Goal: Task Accomplishment & Management: Manage account settings

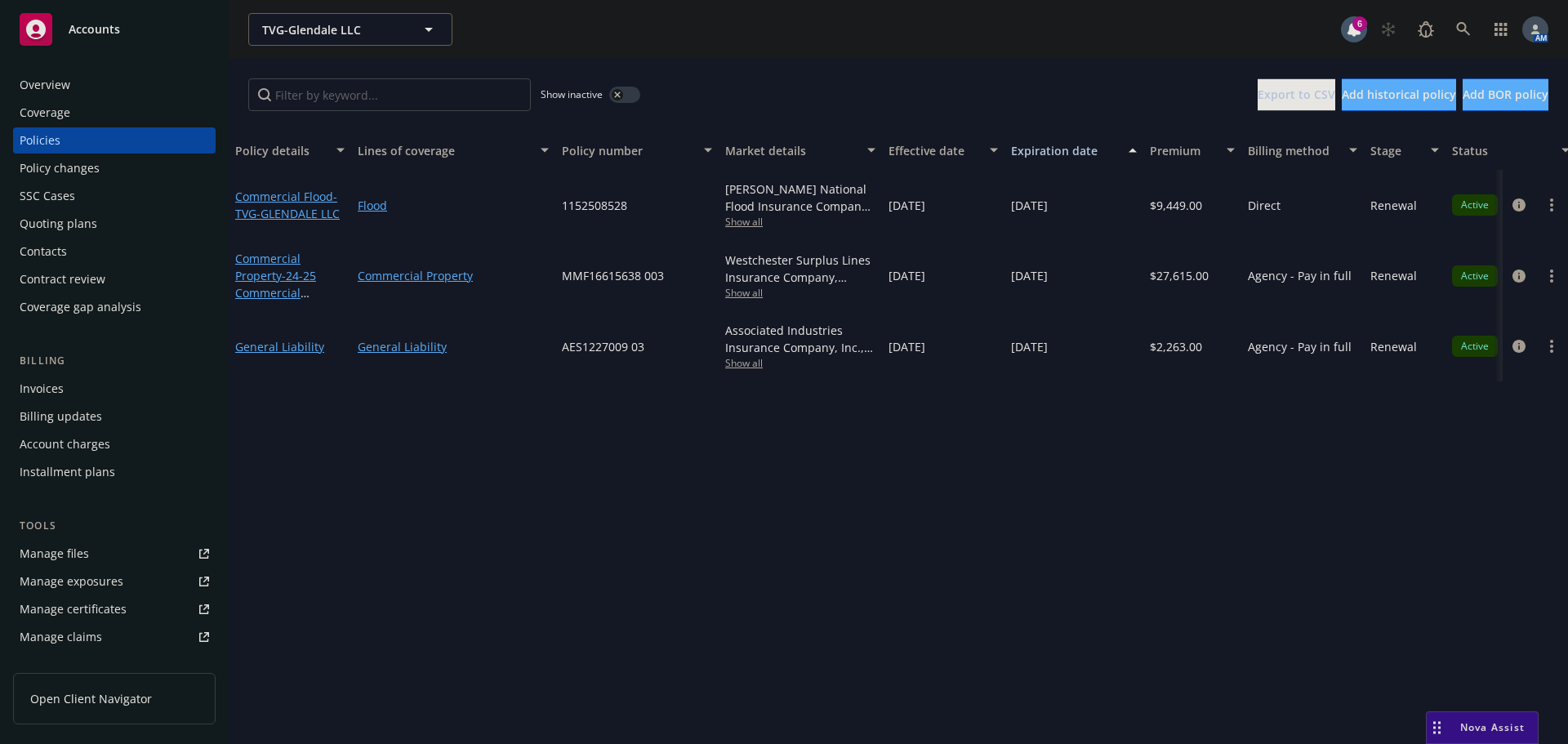
click at [749, 226] on span "Show all" at bounding box center [800, 221] width 151 height 14
click at [840, 81] on div "Show inactive Export to CSV Add historical policy Add BOR policy" at bounding box center [898, 95] width 1339 height 72
click at [748, 294] on span "Show all" at bounding box center [800, 292] width 151 height 14
drag, startPoint x: 1046, startPoint y: 508, endPoint x: 929, endPoint y: 456, distance: 128.0
click at [1046, 507] on div "Policy details Lines of coverage Policy number Market details Effective date Ex…" at bounding box center [898, 437] width 1339 height 614
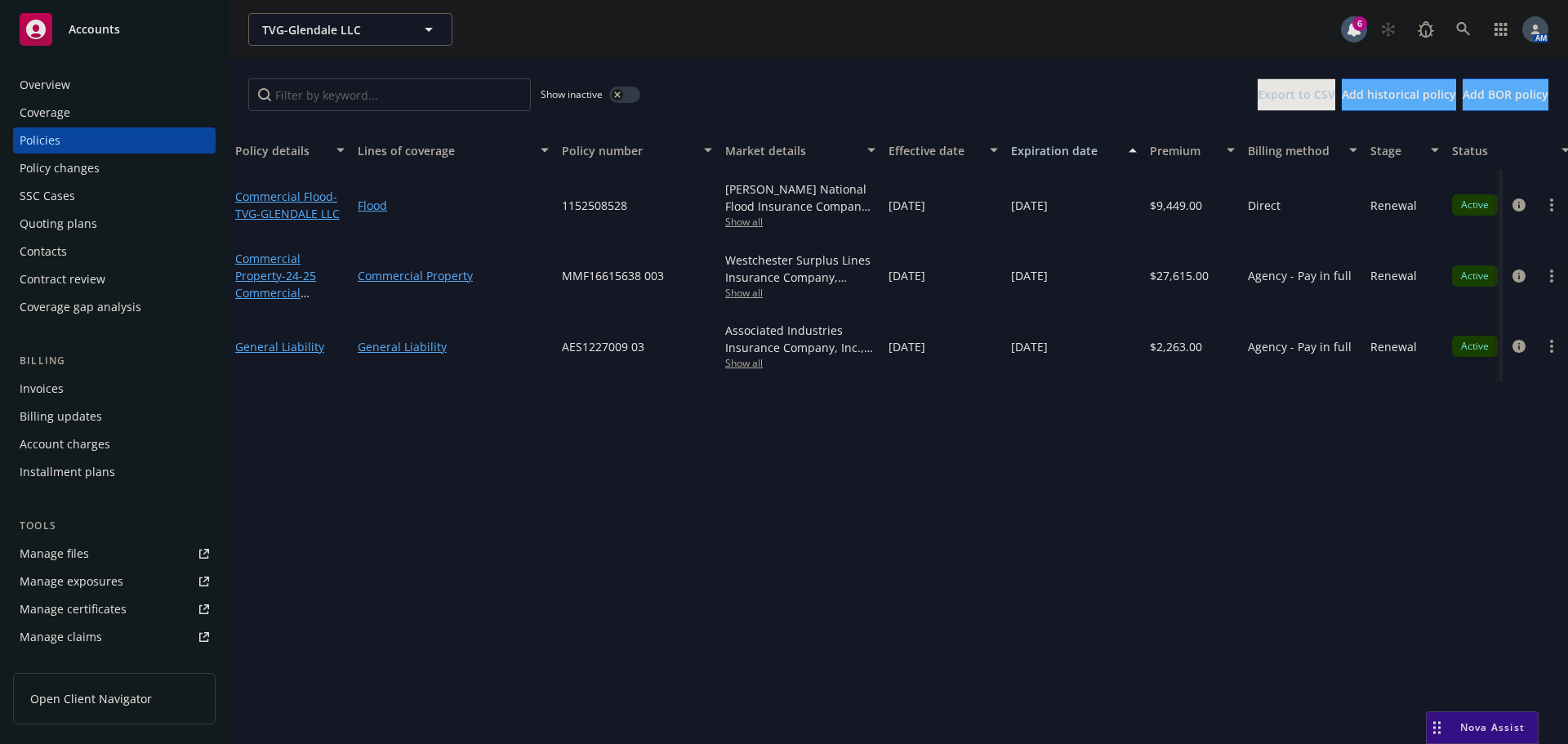
click at [744, 364] on span "Show all" at bounding box center [800, 363] width 151 height 14
click at [742, 291] on span "Show all" at bounding box center [800, 292] width 151 height 14
click at [1094, 474] on div "Policy details Lines of coverage Policy number Market details Effective date Ex…" at bounding box center [898, 437] width 1339 height 614
click at [90, 161] on div "Policy changes" at bounding box center [59, 168] width 80 height 26
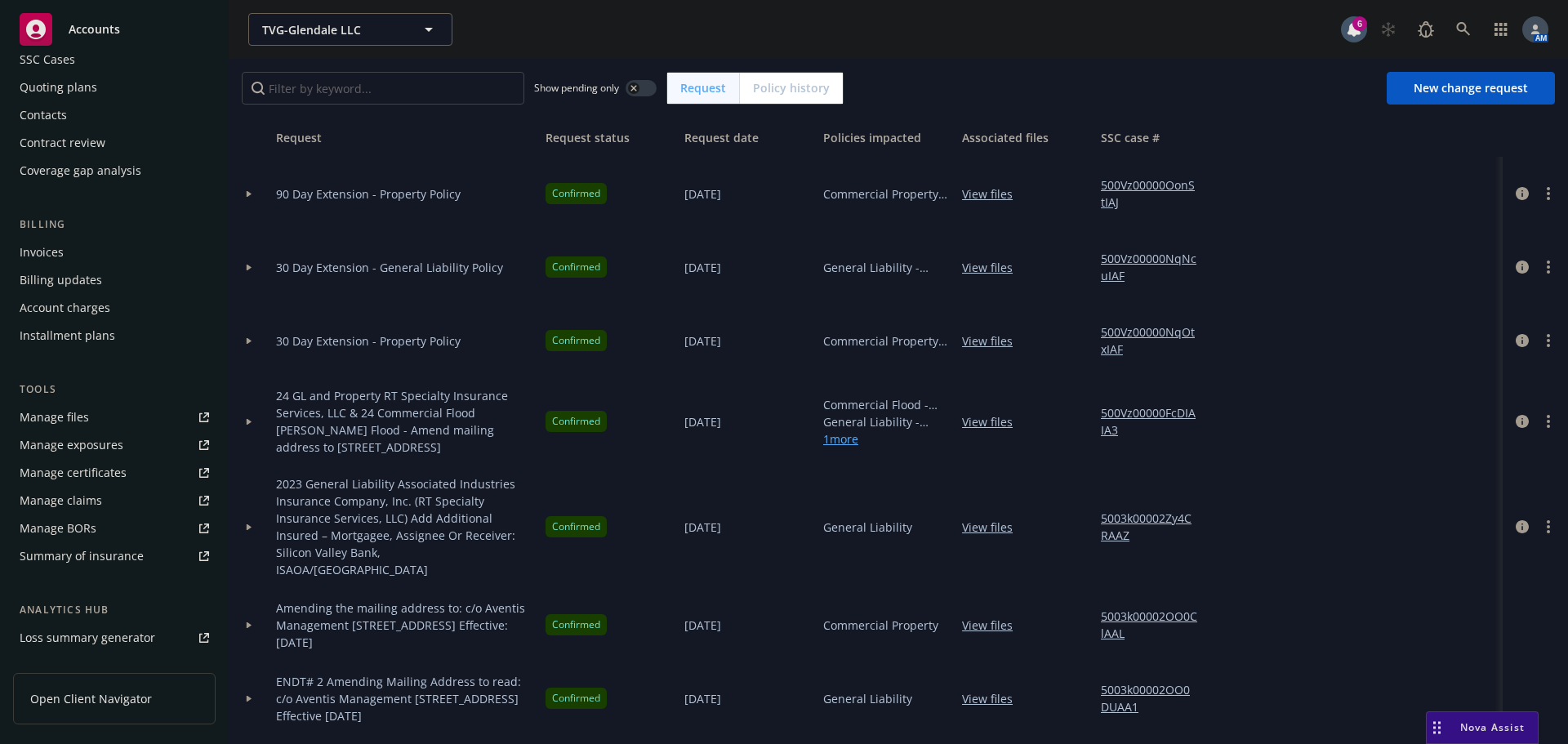
scroll to position [320, 0]
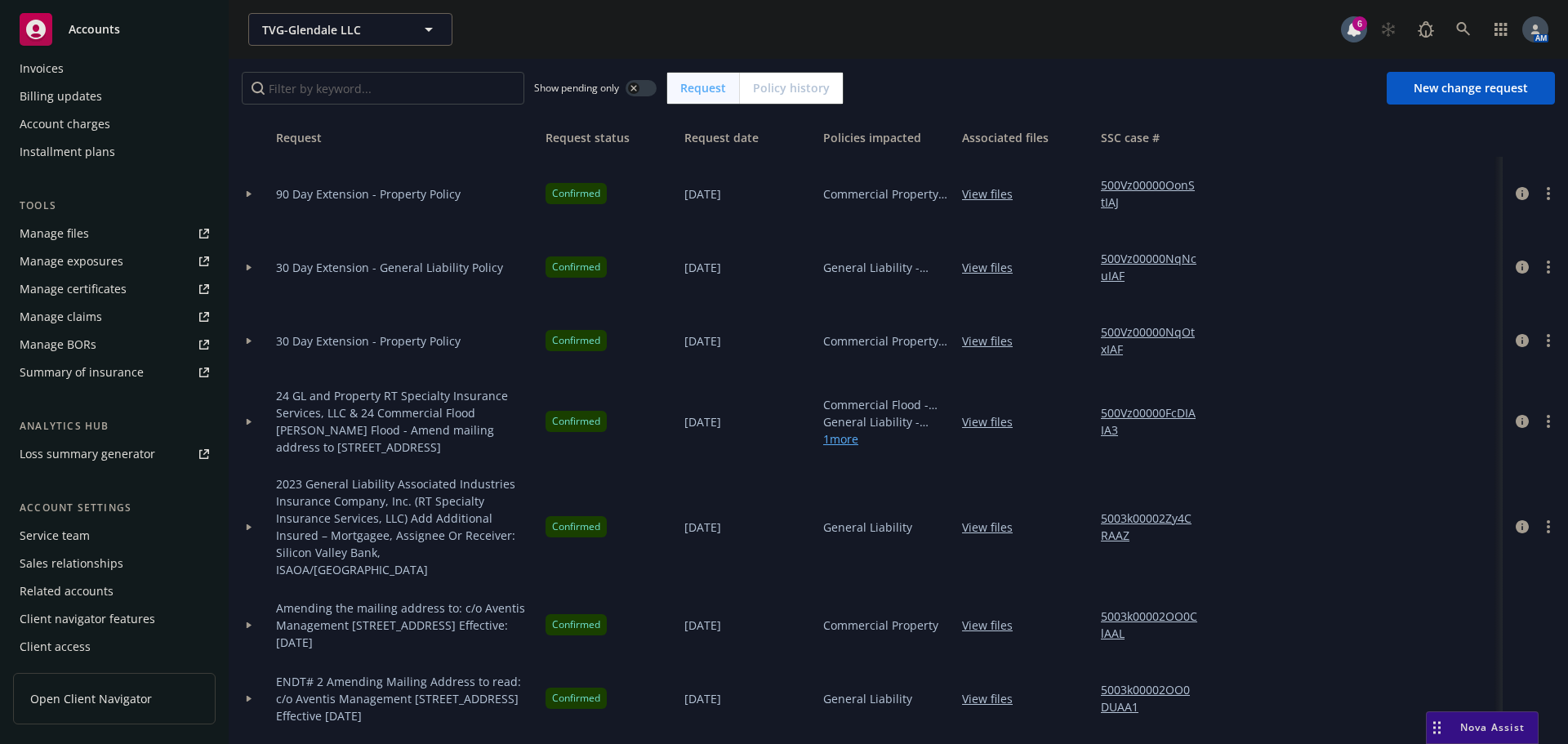
click at [91, 541] on div "Service team" at bounding box center [114, 535] width 189 height 26
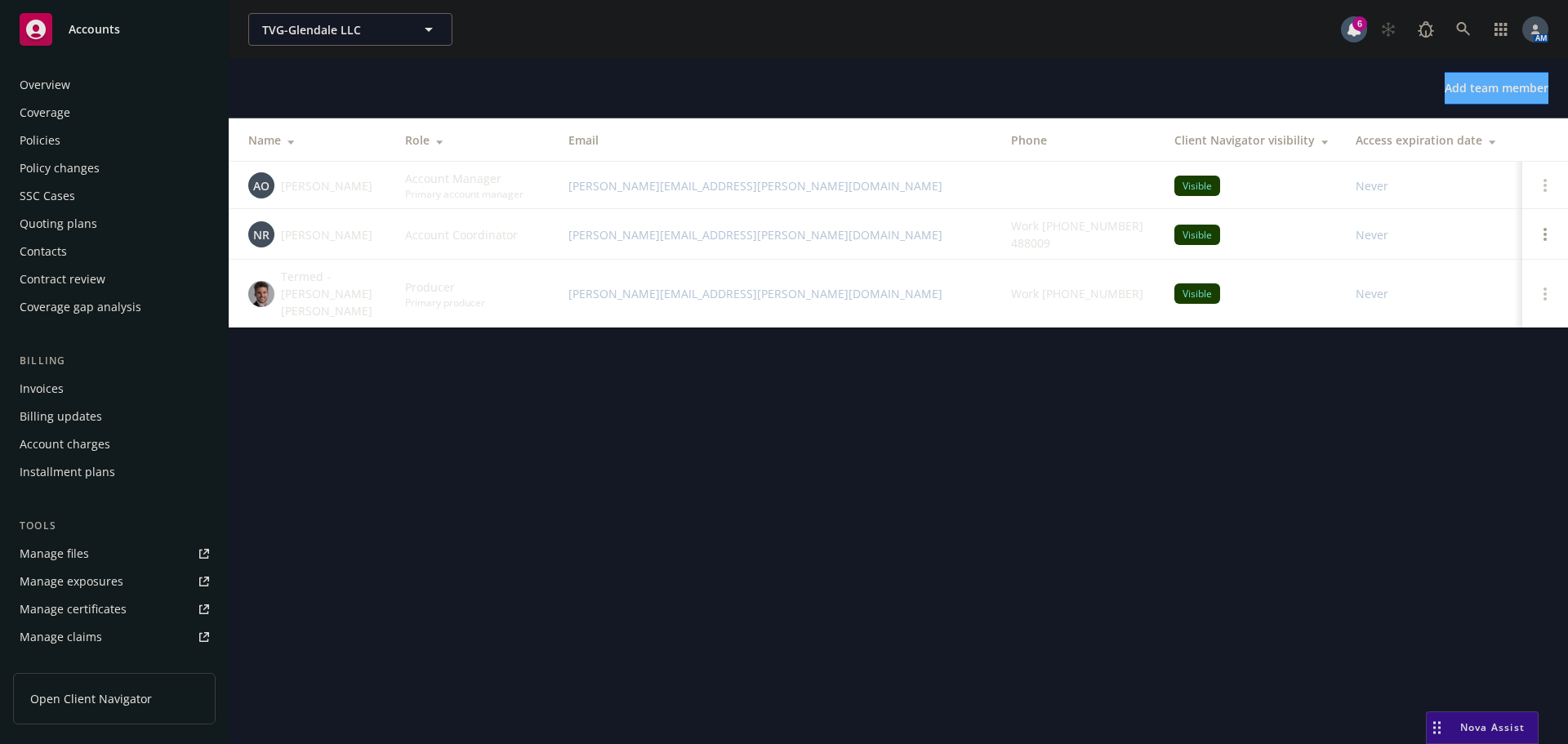
click at [59, 136] on div "Policies" at bounding box center [39, 141] width 40 height 26
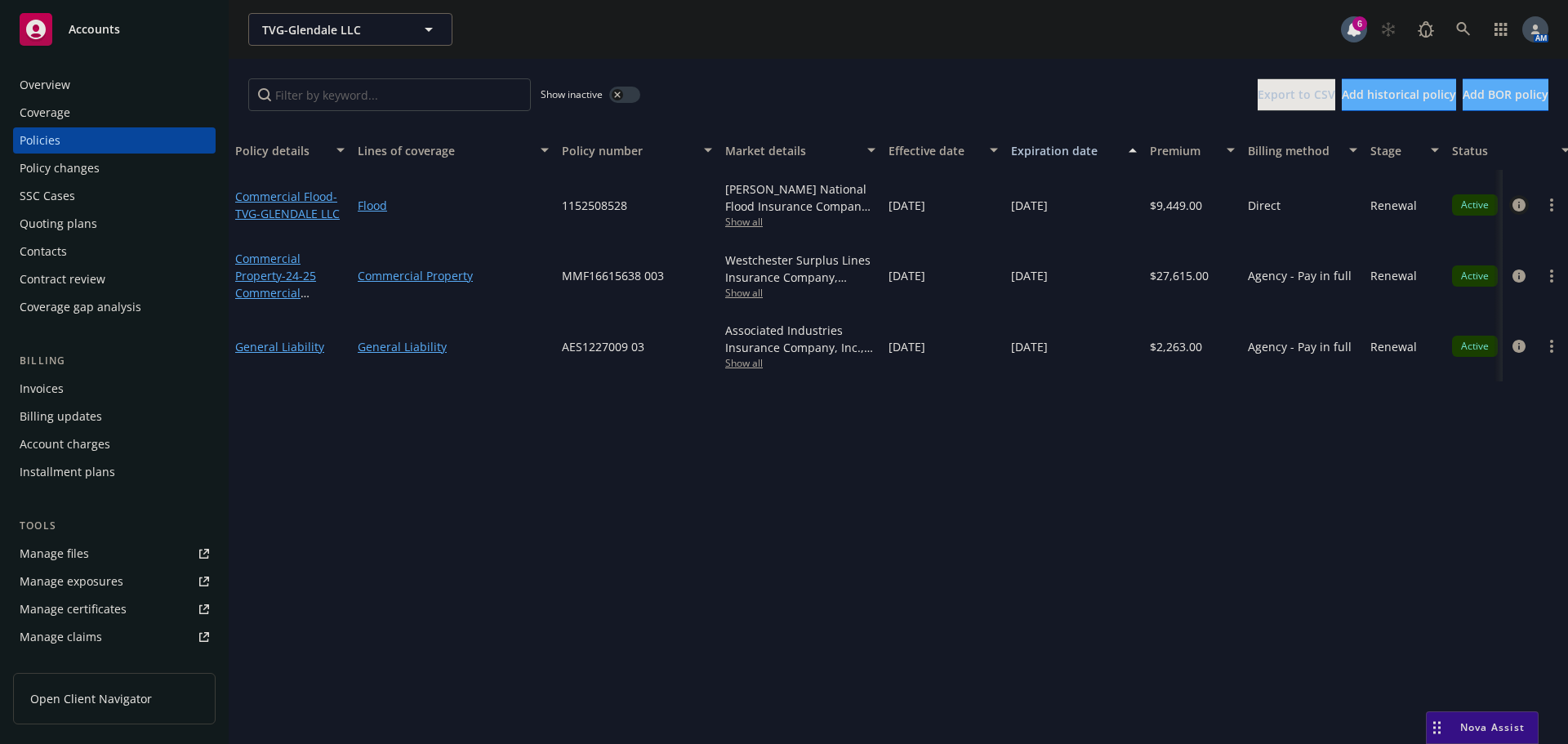
click at [1517, 206] on icon "circleInformation" at bounding box center [1518, 205] width 13 height 13
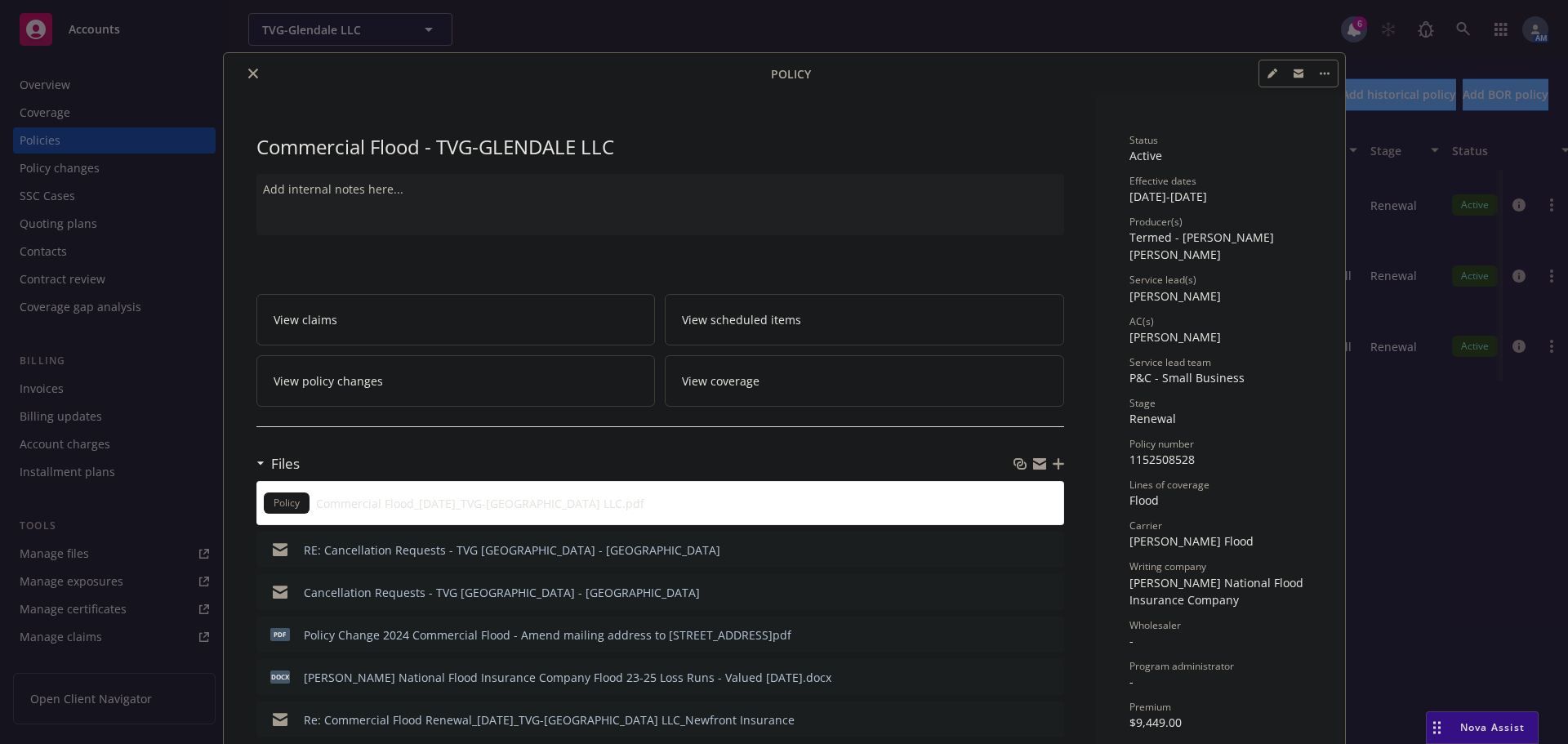
click at [248, 69] on icon "close" at bounding box center [253, 73] width 10 height 10
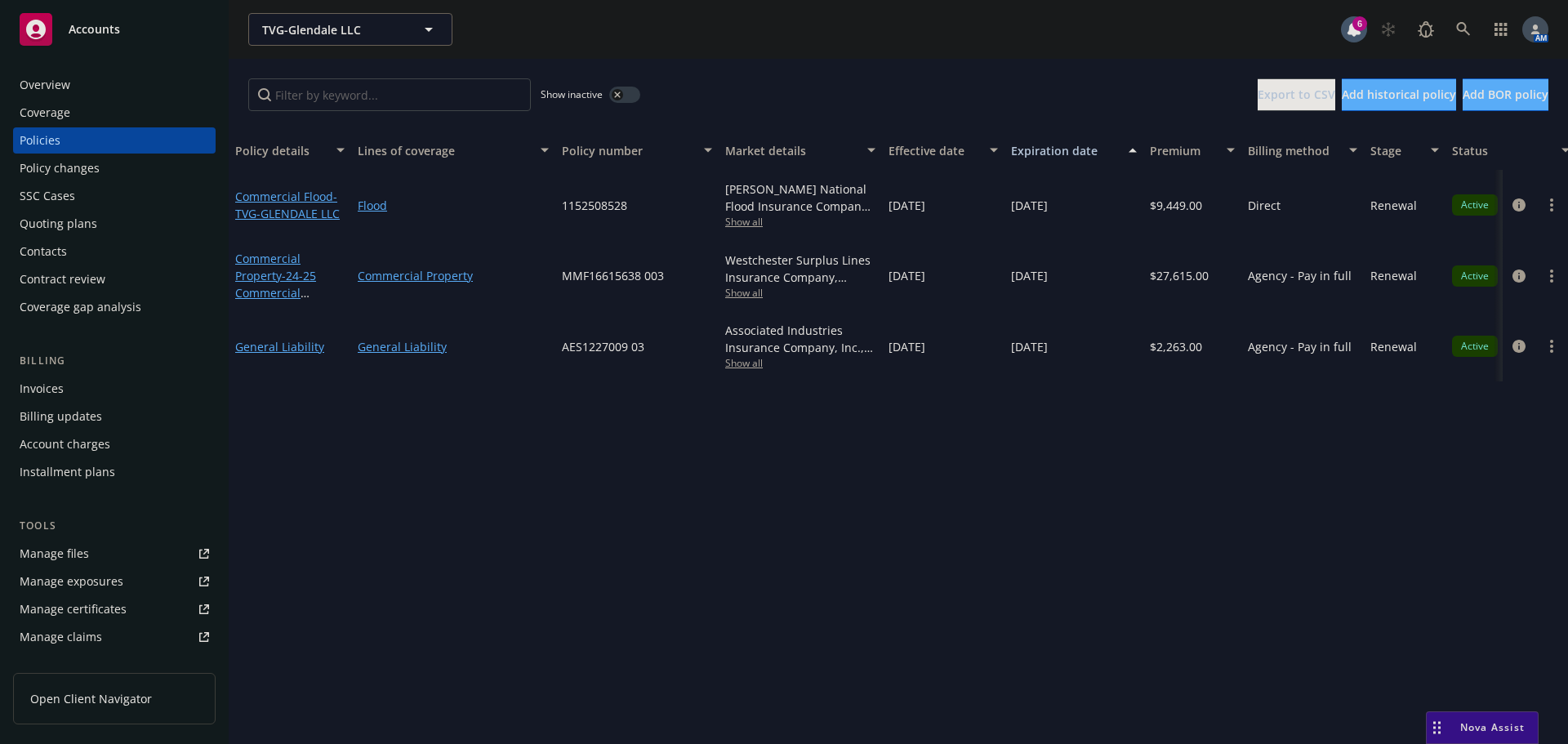
click at [738, 218] on span "Show all" at bounding box center [800, 221] width 151 height 14
click at [1517, 205] on icon "circleInformation" at bounding box center [1518, 205] width 13 height 13
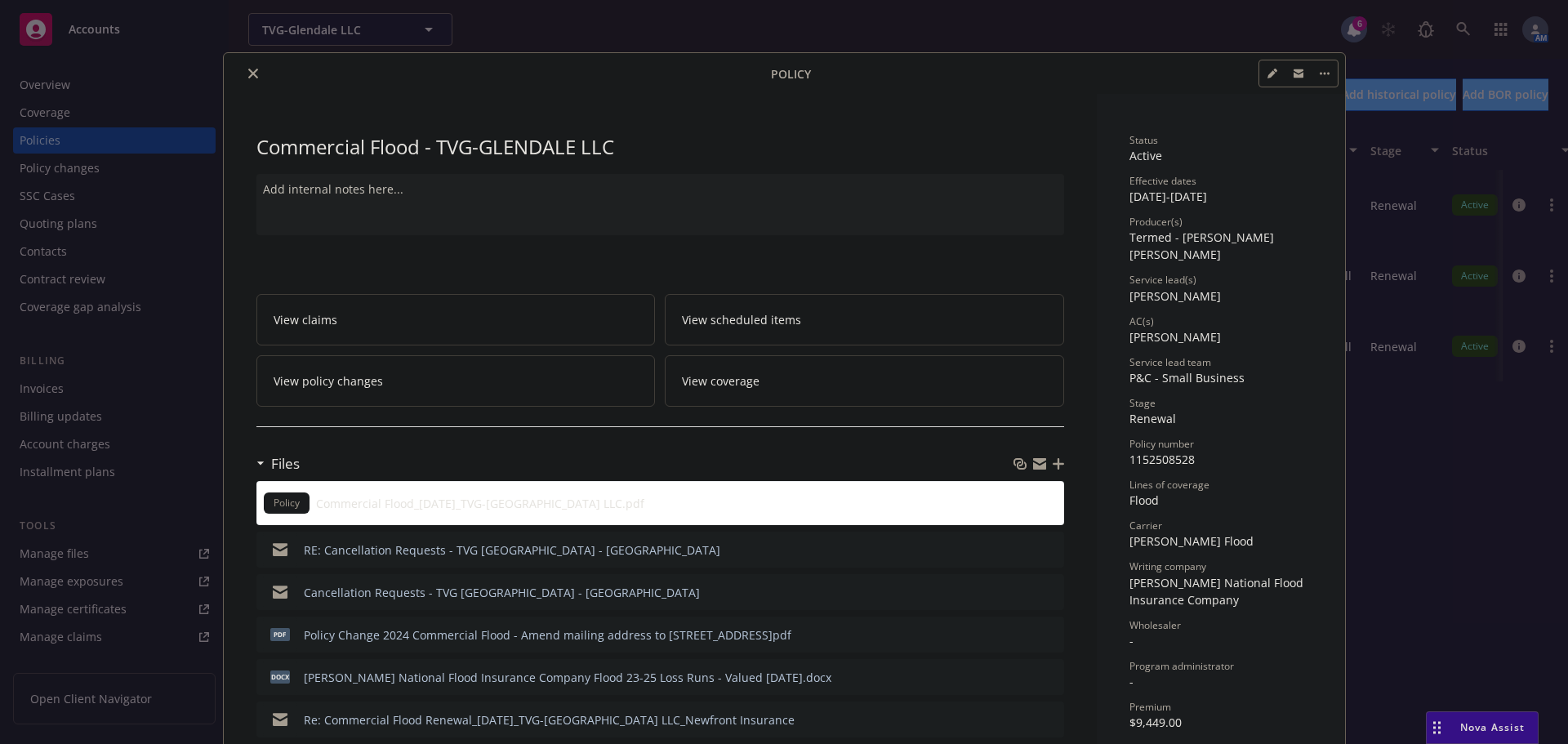
scroll to position [49, 0]
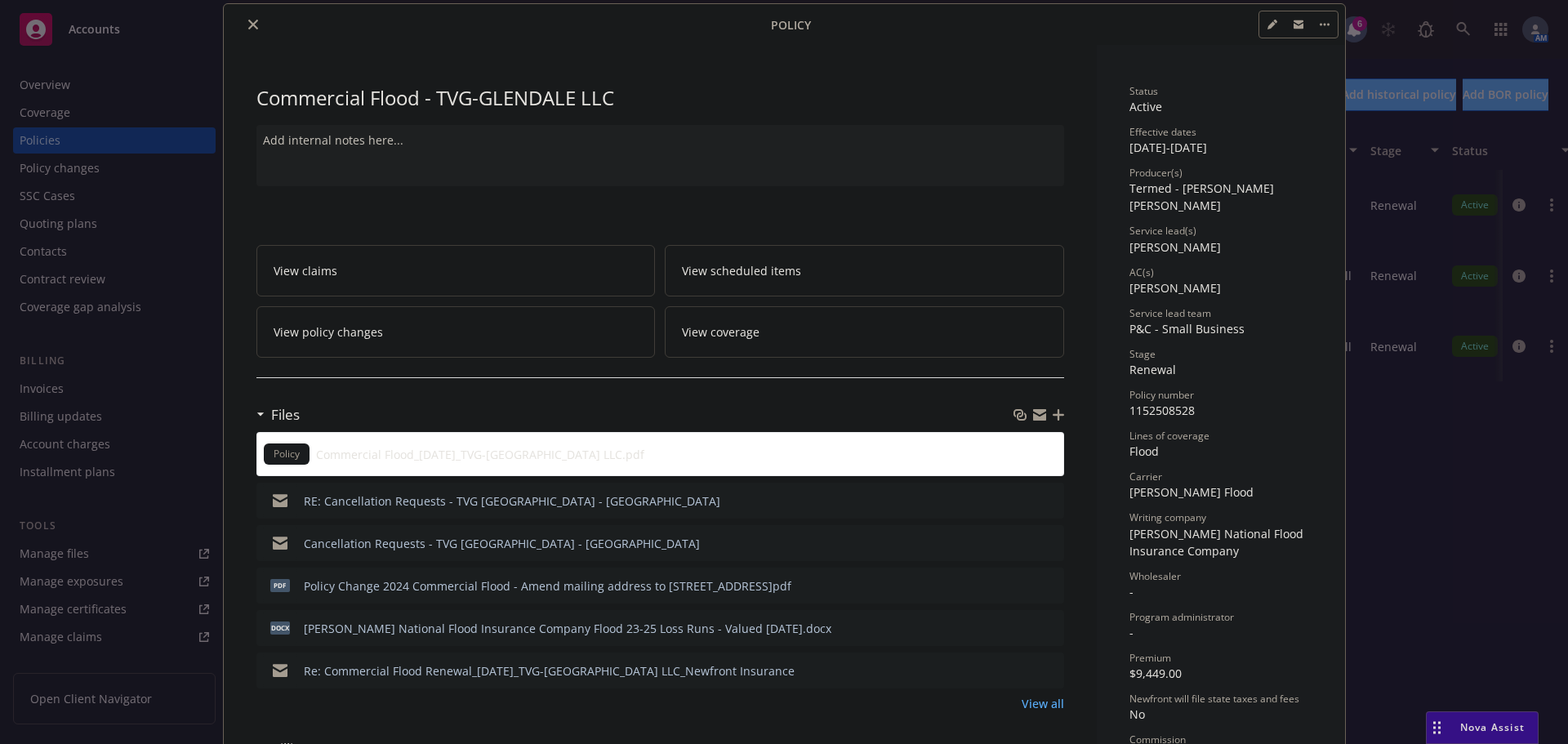
click at [1041, 501] on icon "preview file" at bounding box center [1048, 500] width 15 height 11
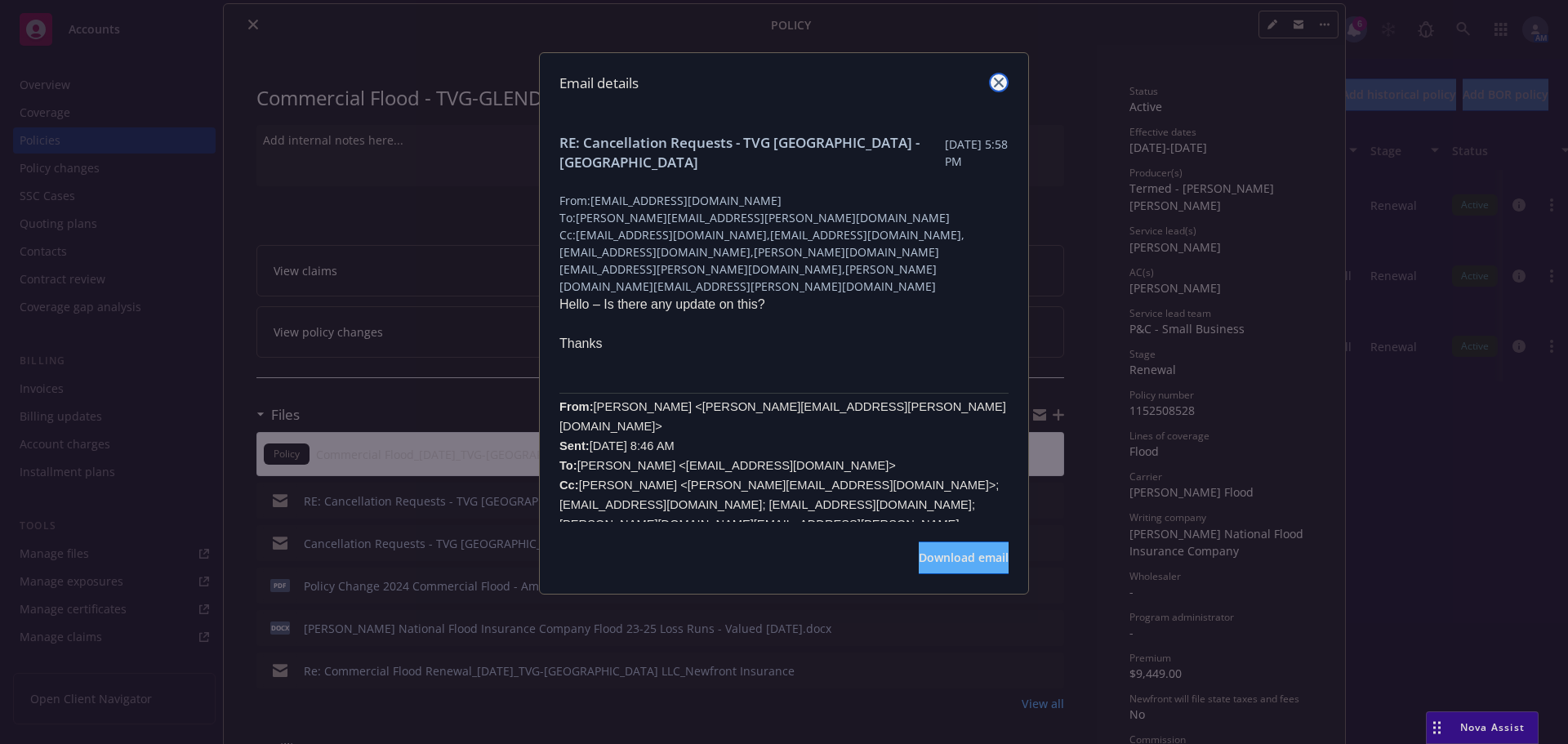
click at [1005, 82] on link "close" at bounding box center [998, 82] width 19 height 19
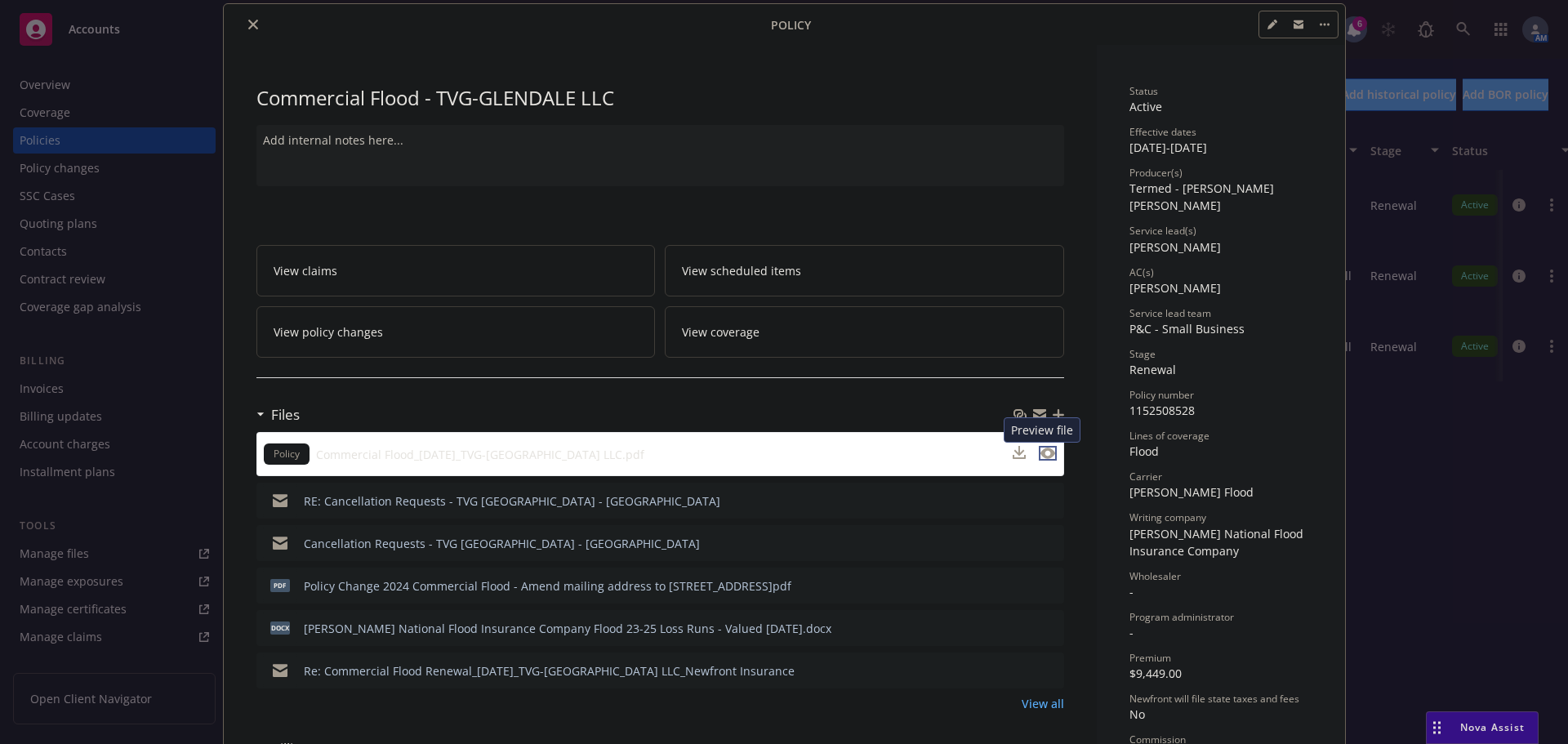
click at [1043, 455] on icon "preview file" at bounding box center [1047, 453] width 15 height 11
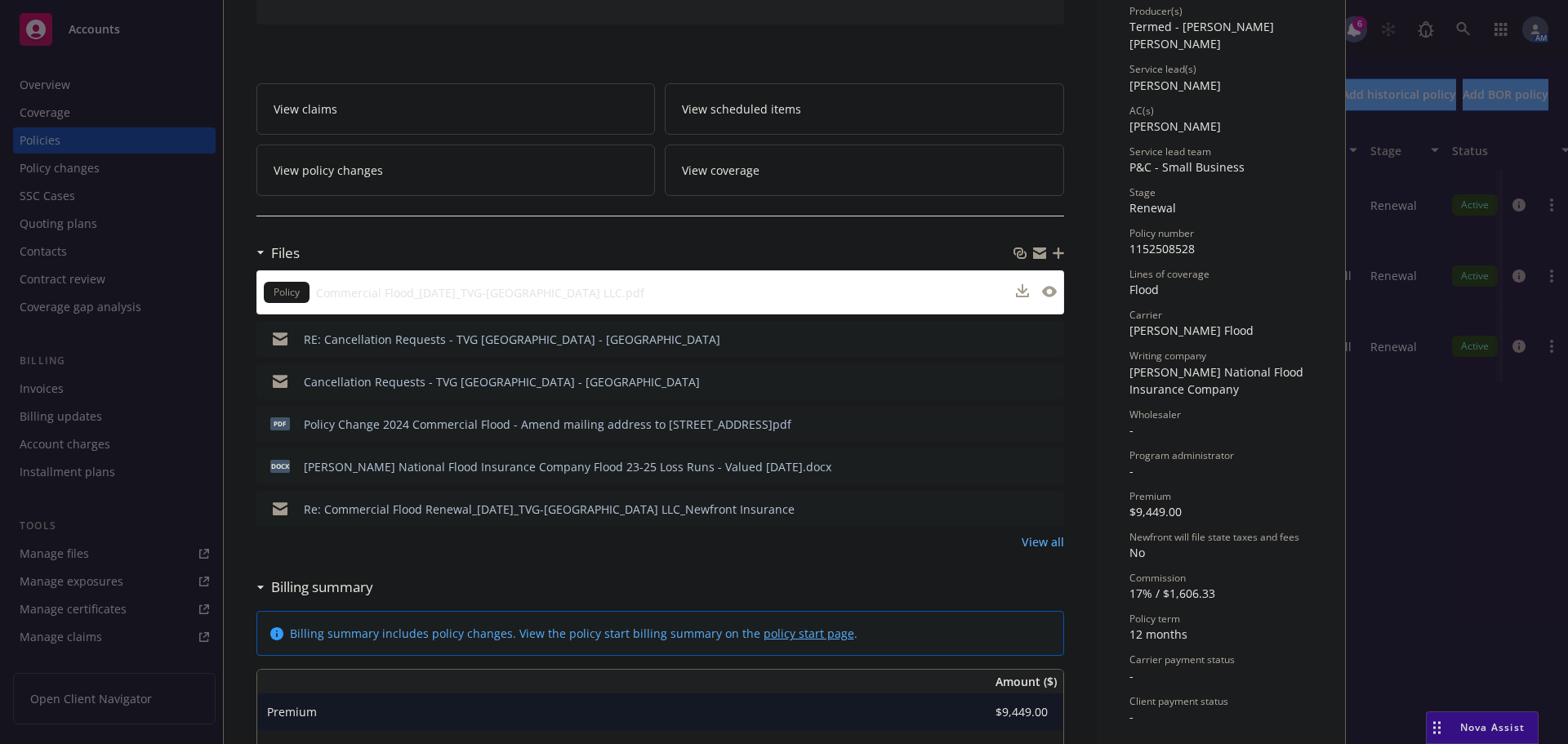
scroll to position [212, 0]
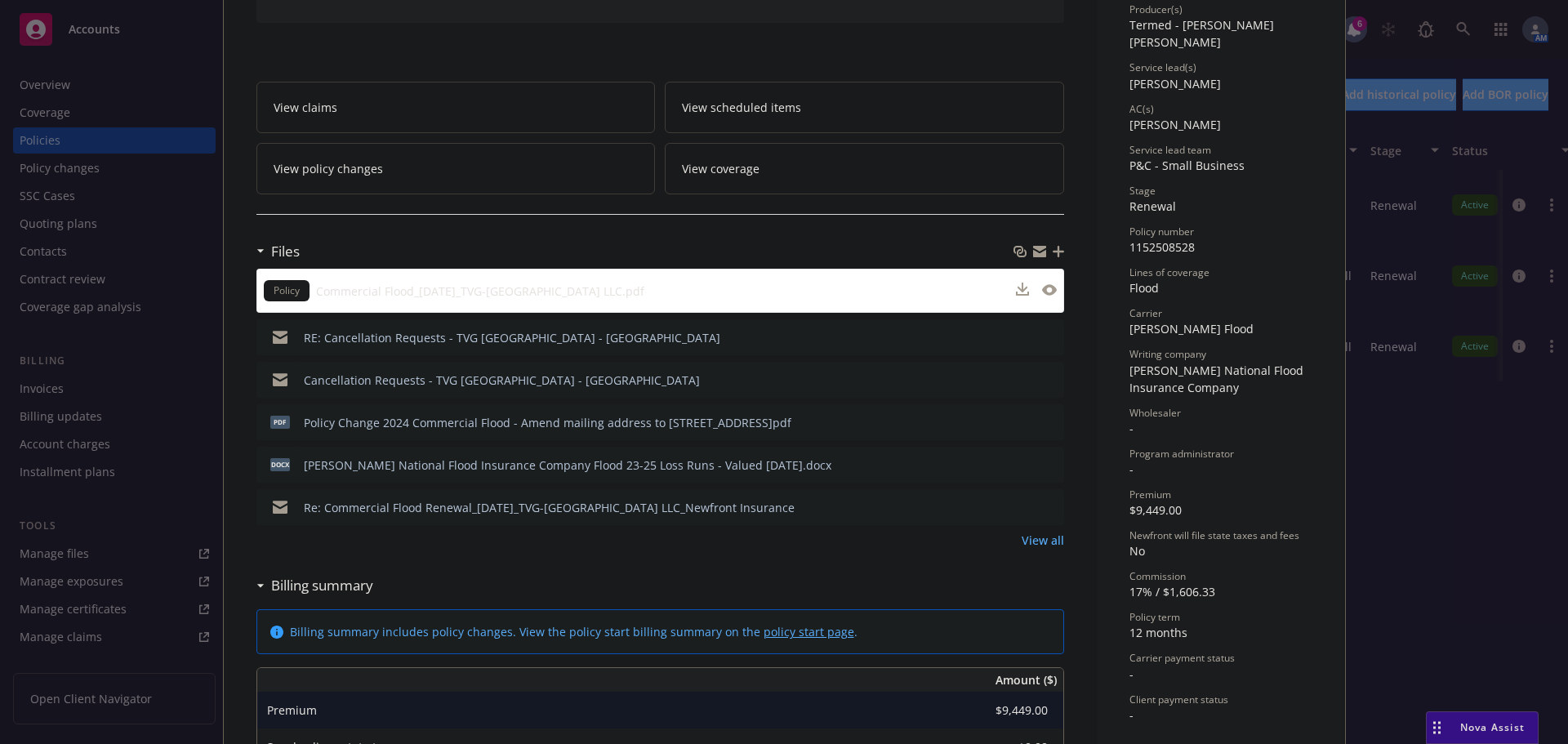
click at [1043, 506] on icon "preview file" at bounding box center [1048, 506] width 15 height 11
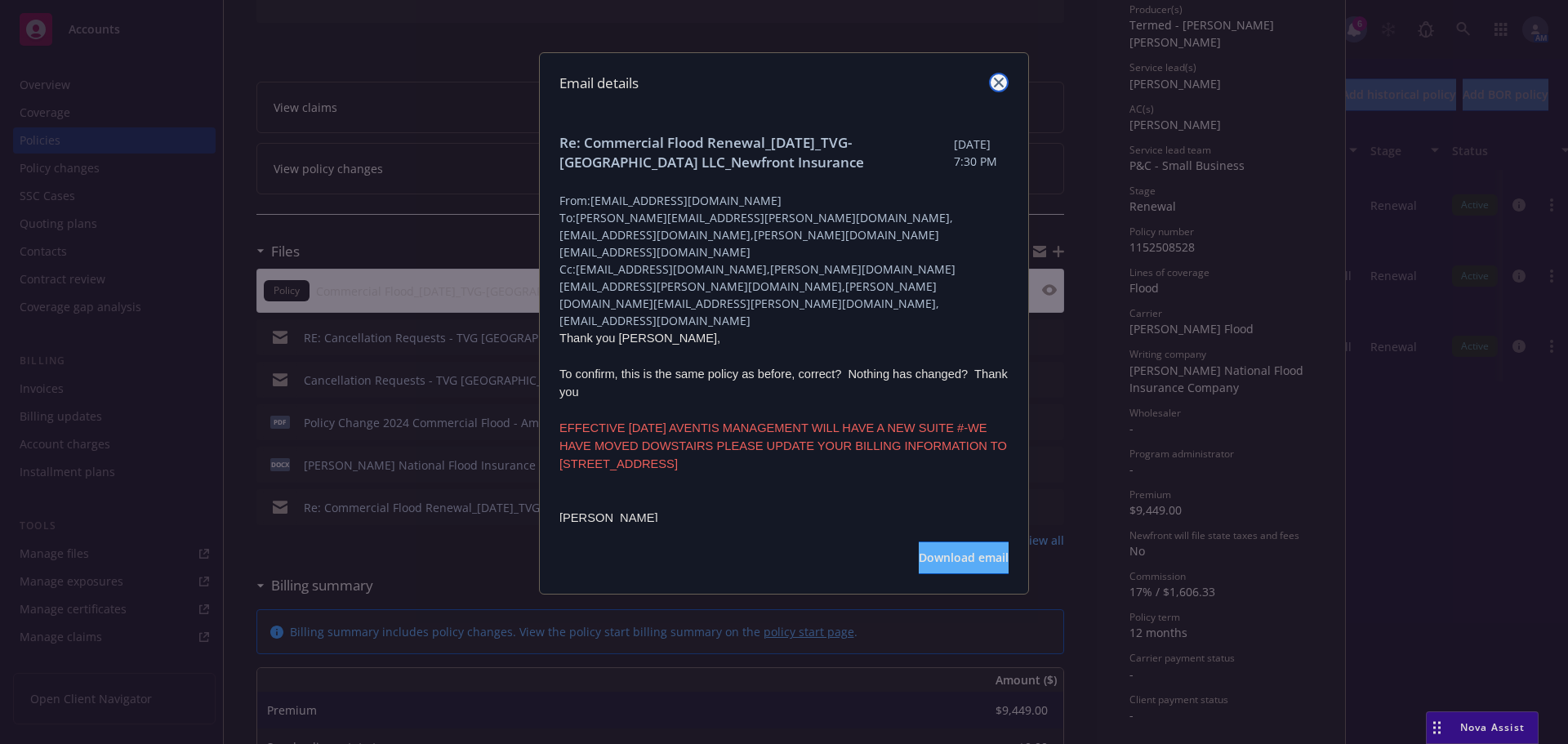
click at [998, 80] on icon "close" at bounding box center [998, 82] width 10 height 10
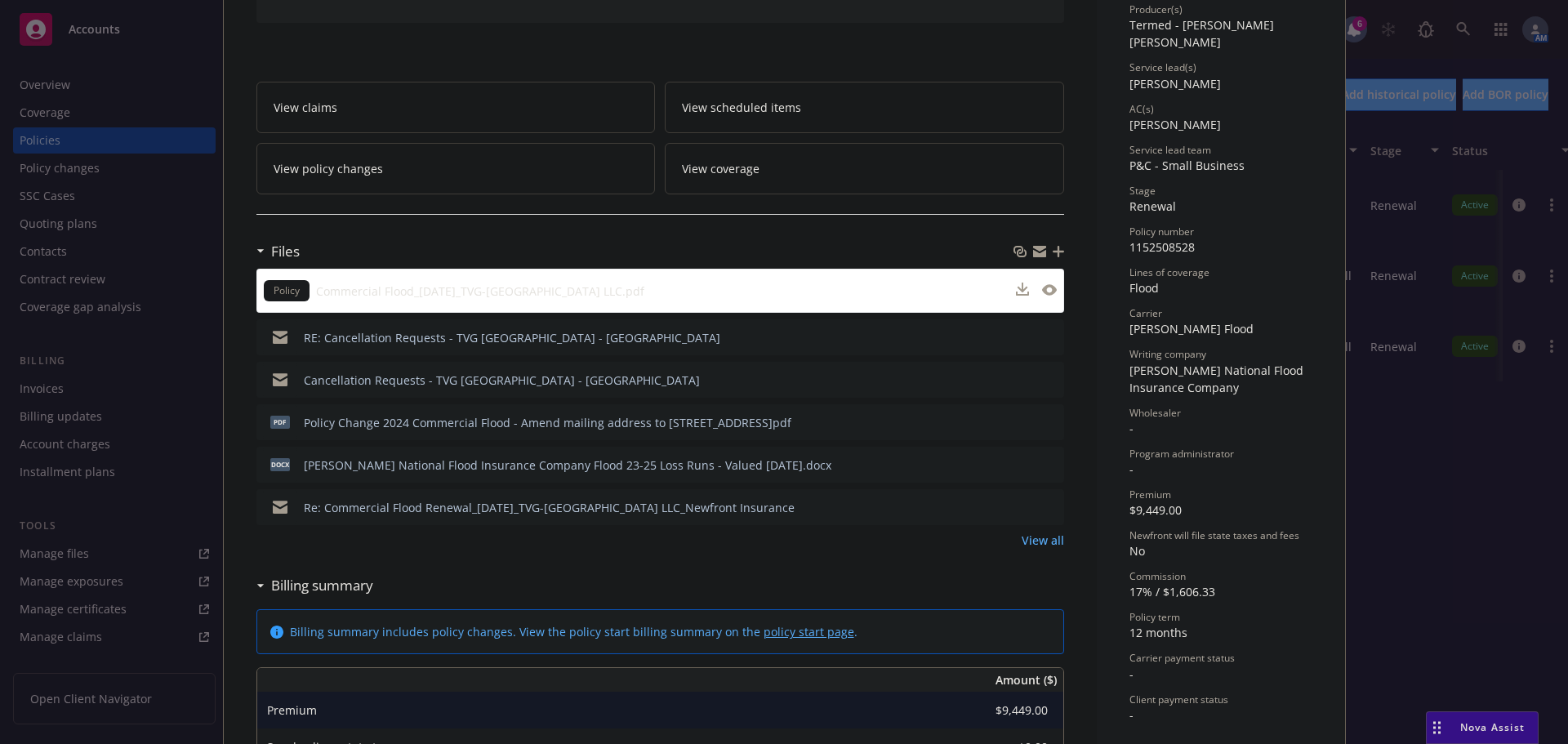
click at [1032, 549] on div "Files Policy Commercial Flood_09-12-2024_TVG-Glendale LLC.pdf RE: Cancellation …" at bounding box center [660, 401] width 807 height 334
click at [1031, 545] on link "View all" at bounding box center [1043, 540] width 42 height 17
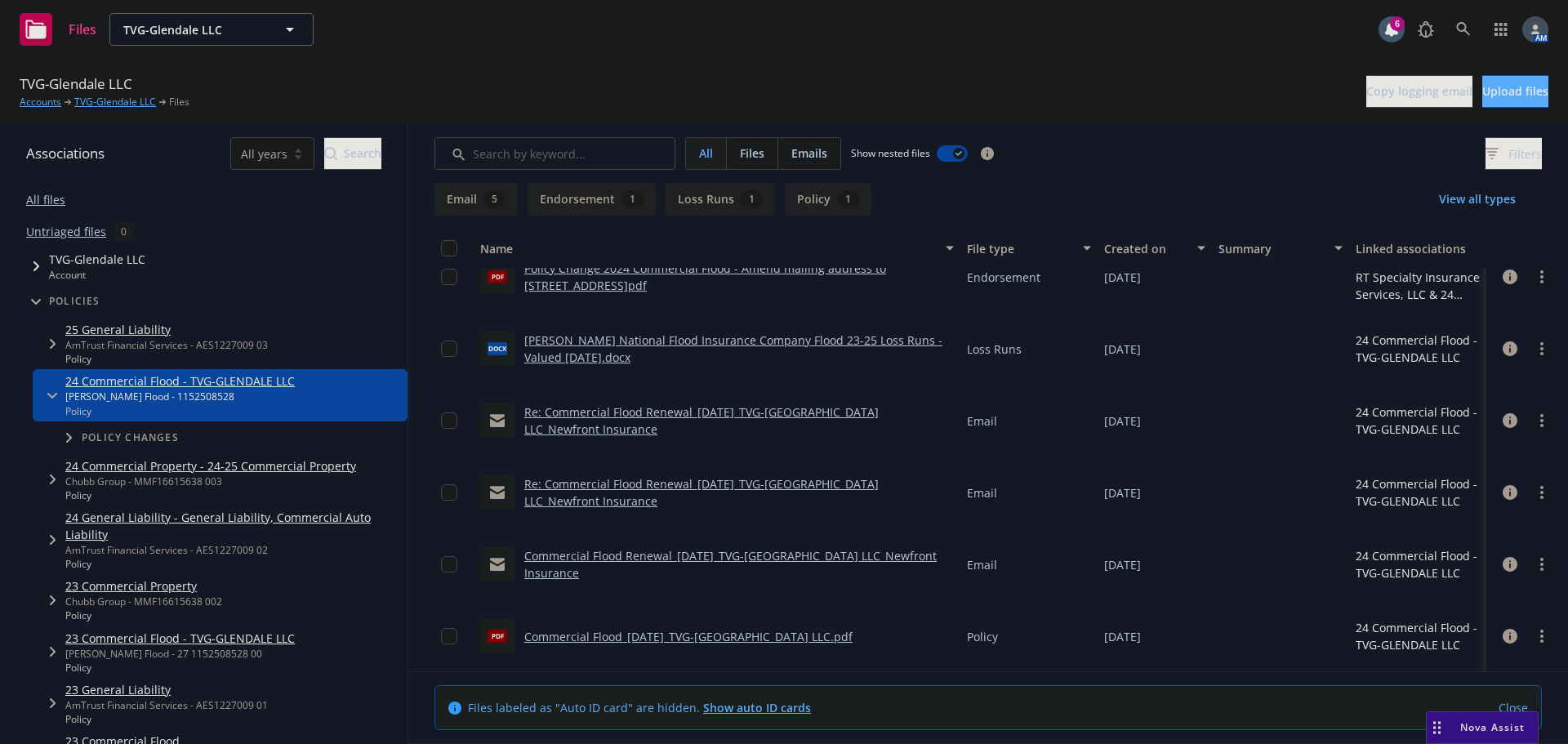
scroll to position [172, 0]
click at [672, 484] on link "Re: Commercial Flood Renewal_09-12-2024_TVG-Glendale LLC_Newfront Insurance" at bounding box center [702, 491] width 355 height 33
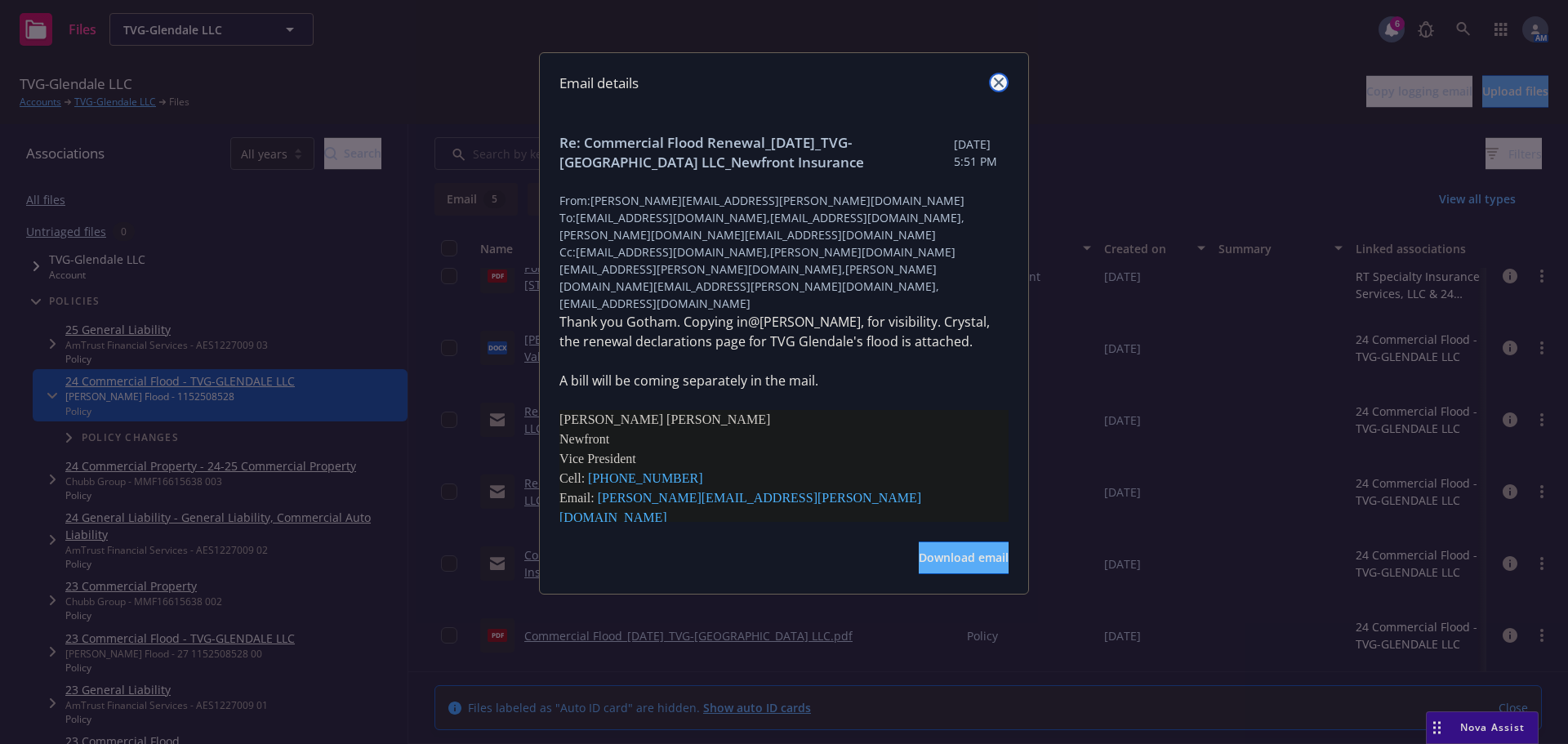
click at [1001, 85] on icon "close" at bounding box center [998, 82] width 10 height 10
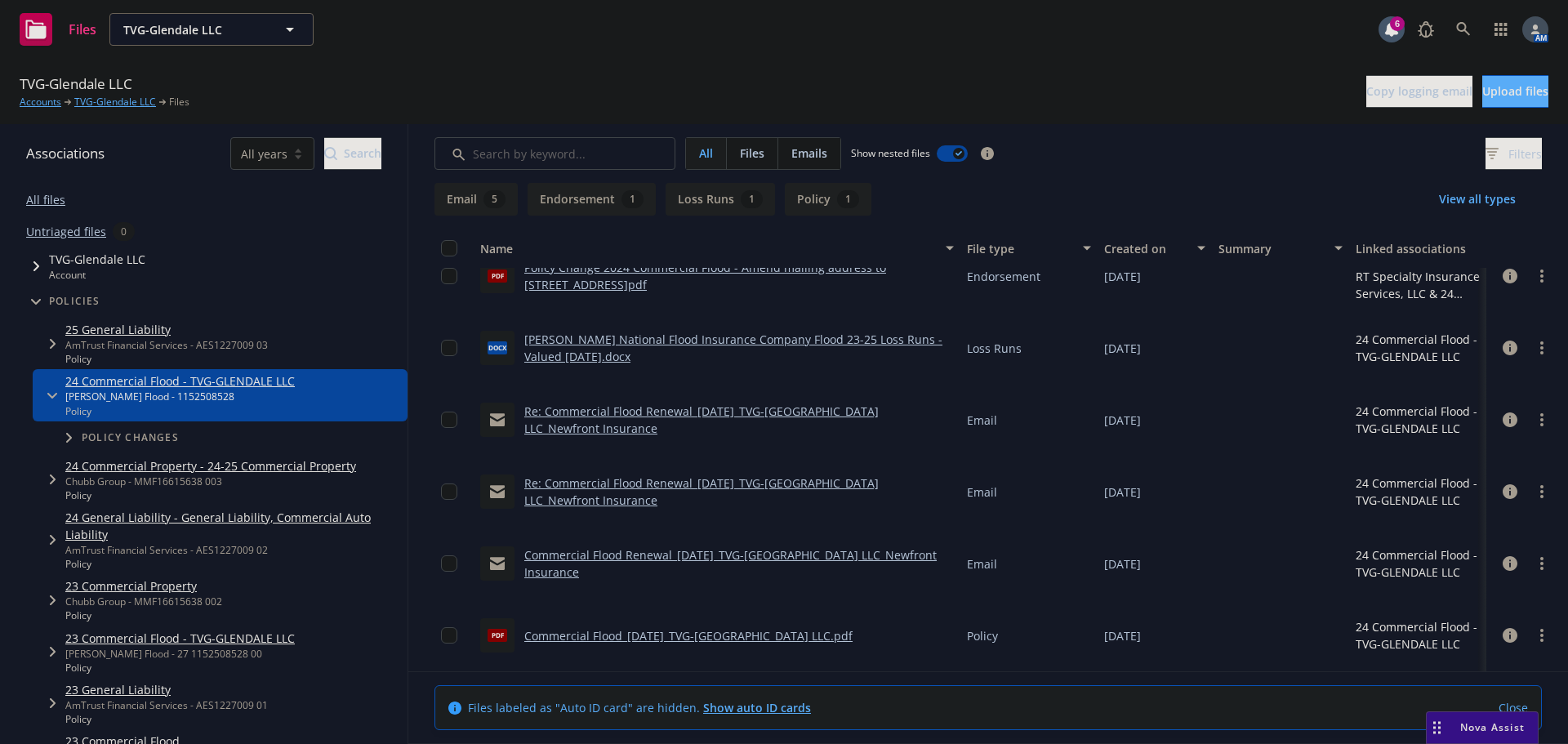
click at [618, 634] on link "Commercial Flood_09-12-2024_TVG-Glendale LLC.pdf" at bounding box center [688, 636] width 328 height 16
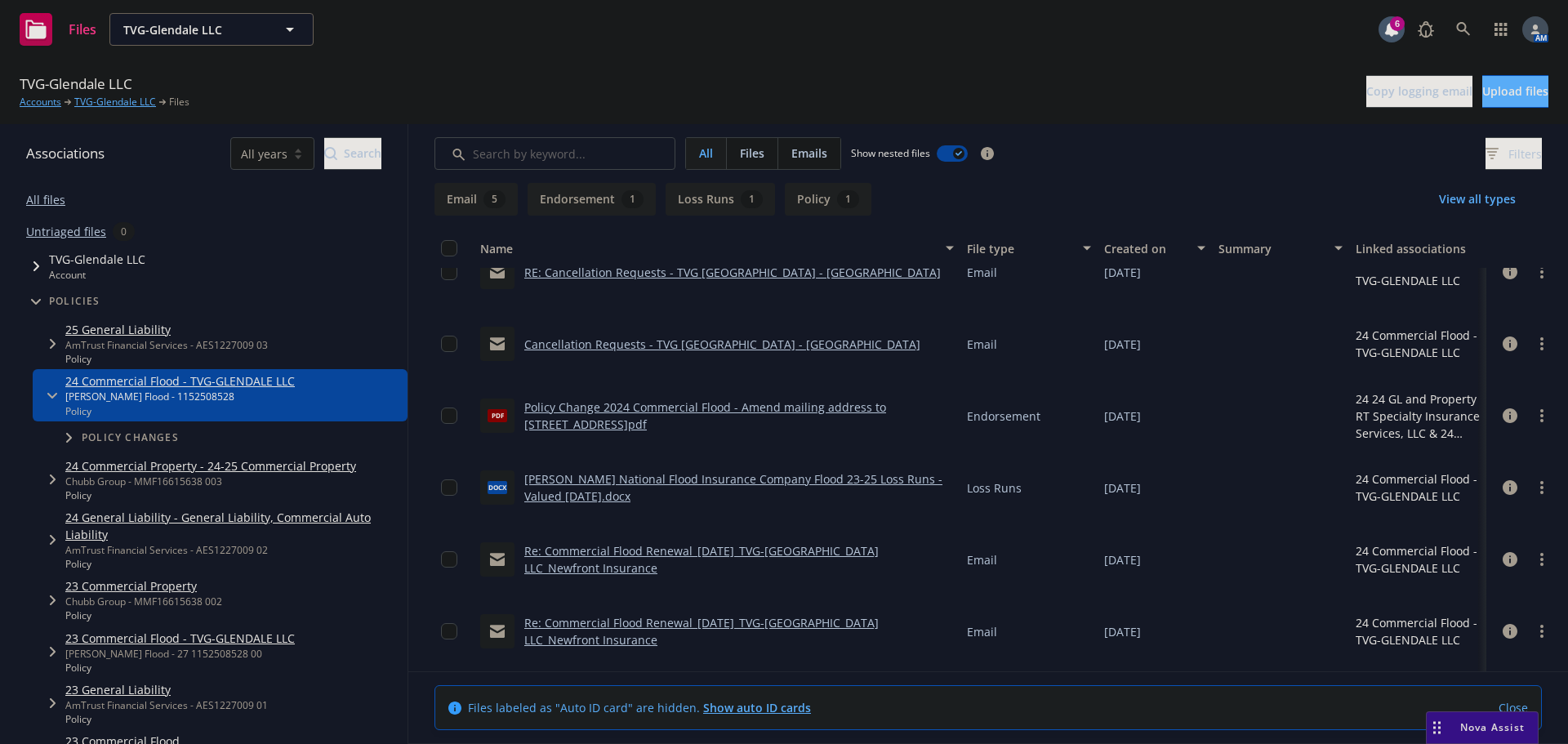
scroll to position [8, 0]
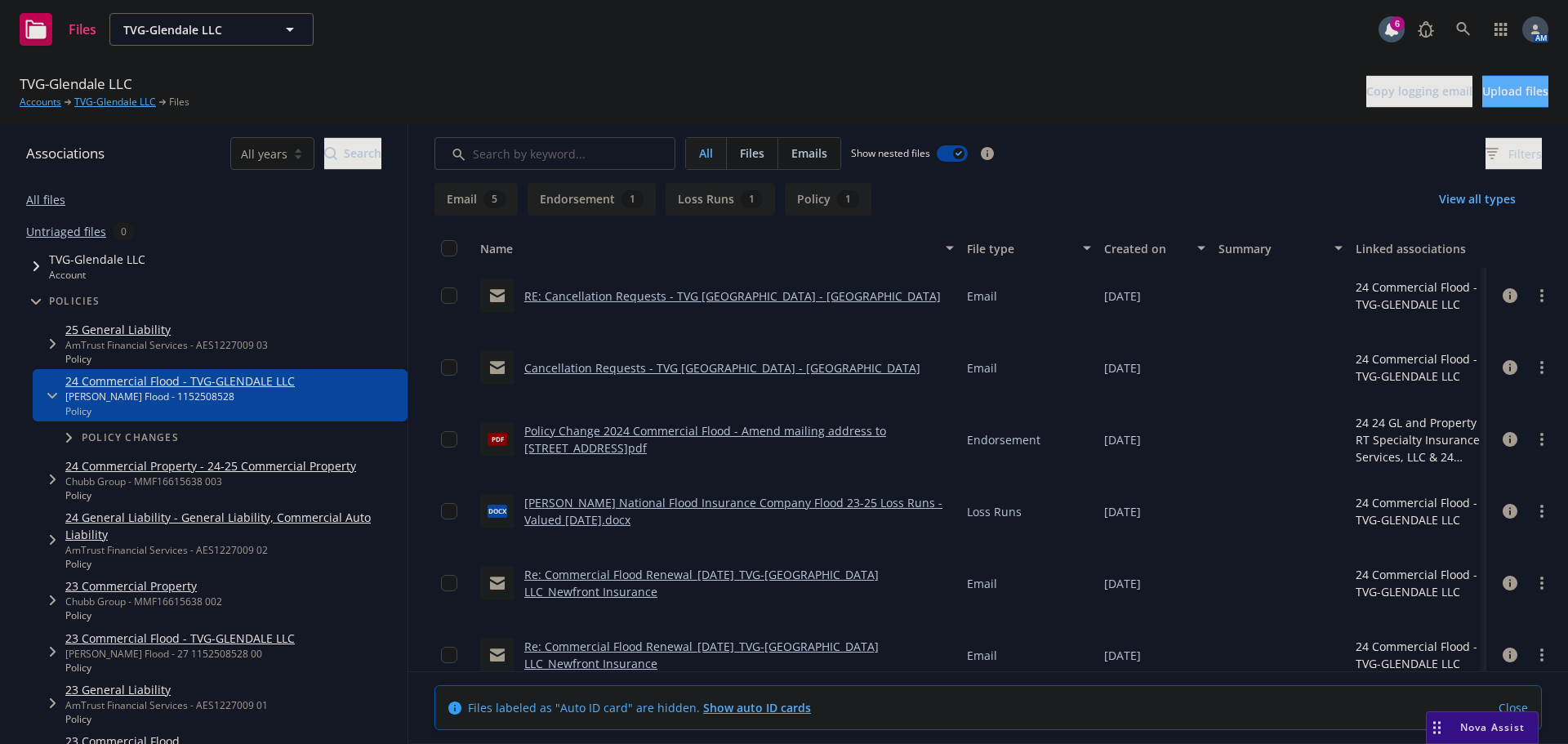
click at [712, 501] on link "Wright National Flood Insurance Company Flood 23-25 Loss Runs - Valued 11-12-20…" at bounding box center [733, 512] width 418 height 33
click at [695, 431] on link "Policy Change 2024 Commercial Flood - Amend mailing address to 1280 Central Blv…" at bounding box center [705, 439] width 362 height 33
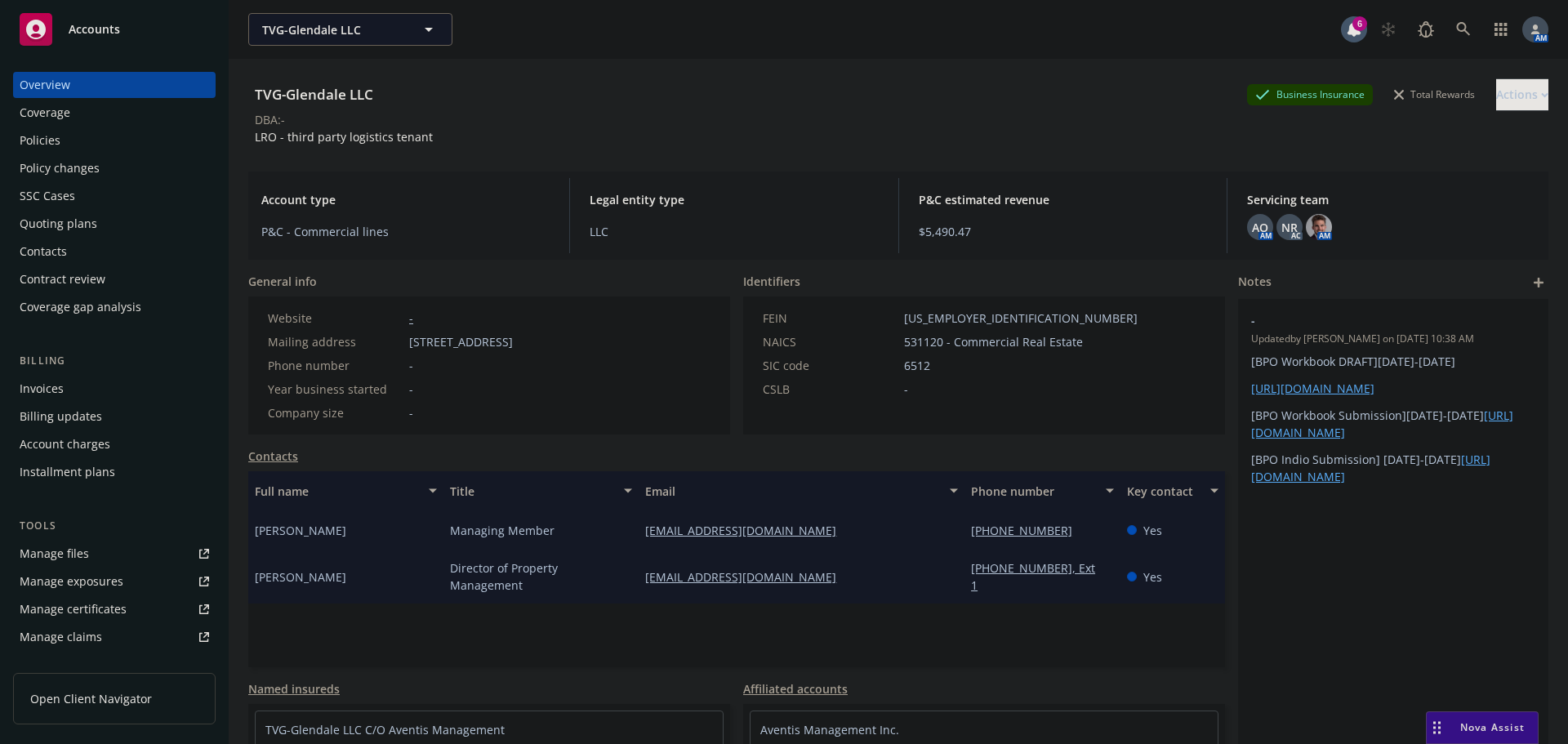
click at [92, 138] on div "Policies" at bounding box center [114, 141] width 189 height 26
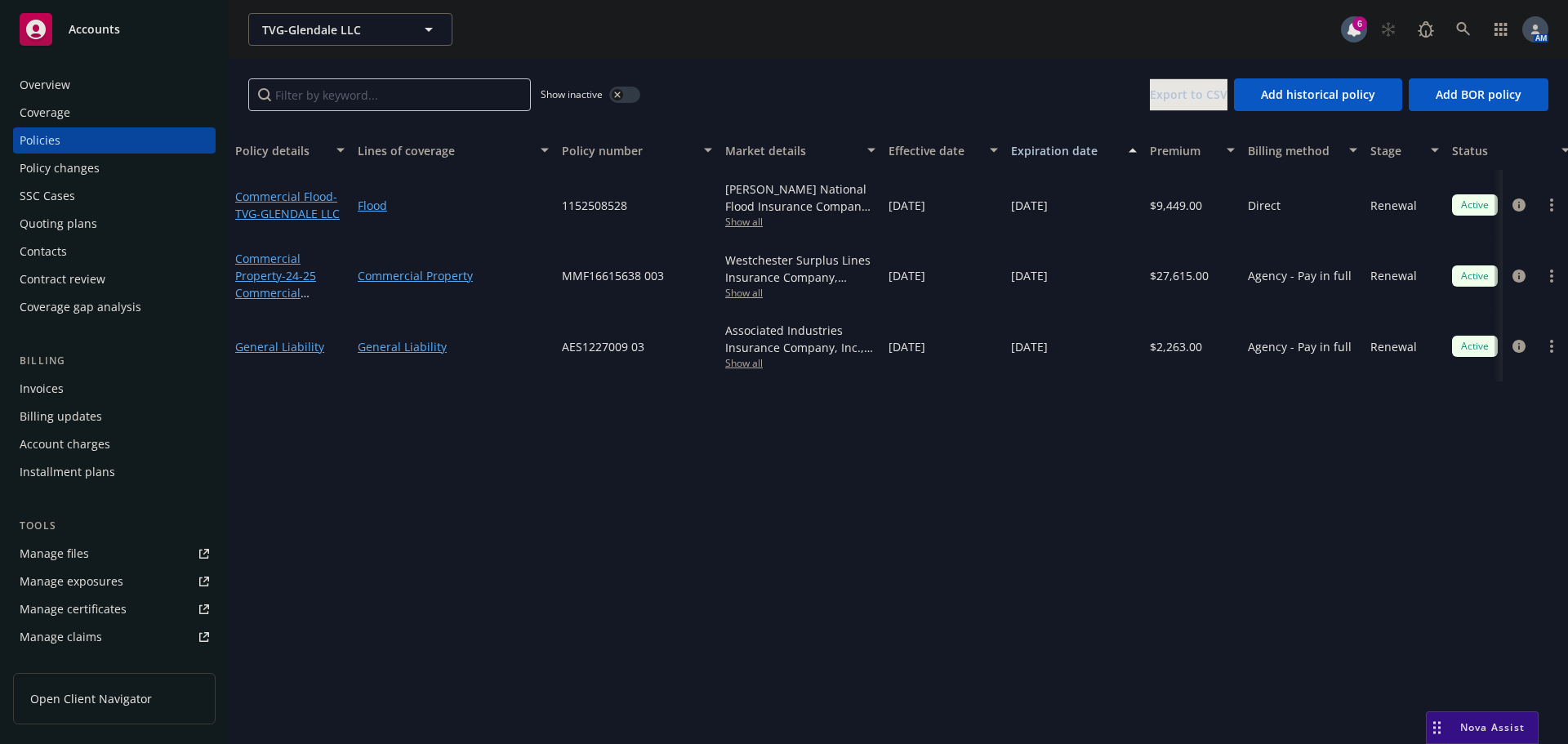
click at [749, 219] on span "Show all" at bounding box center [800, 221] width 151 height 14
click at [761, 51] on div "TVG-Glendale LLC TVG-Glendale LLC 6 AM" at bounding box center [898, 29] width 1339 height 59
click at [1461, 30] on icon at bounding box center [1462, 28] width 14 height 14
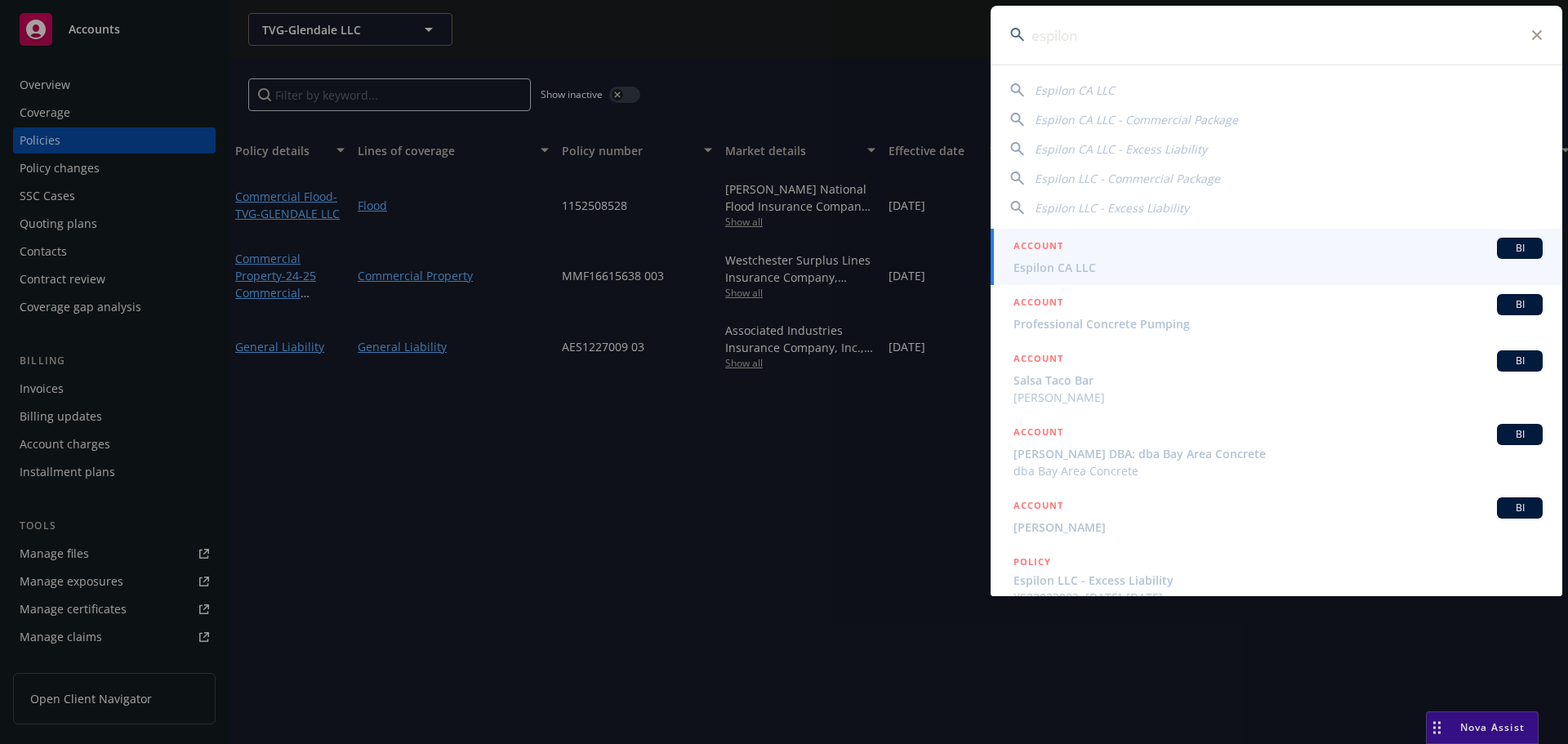
type input "espilon"
click at [1070, 262] on span "Espilon CA LLC" at bounding box center [1278, 267] width 529 height 17
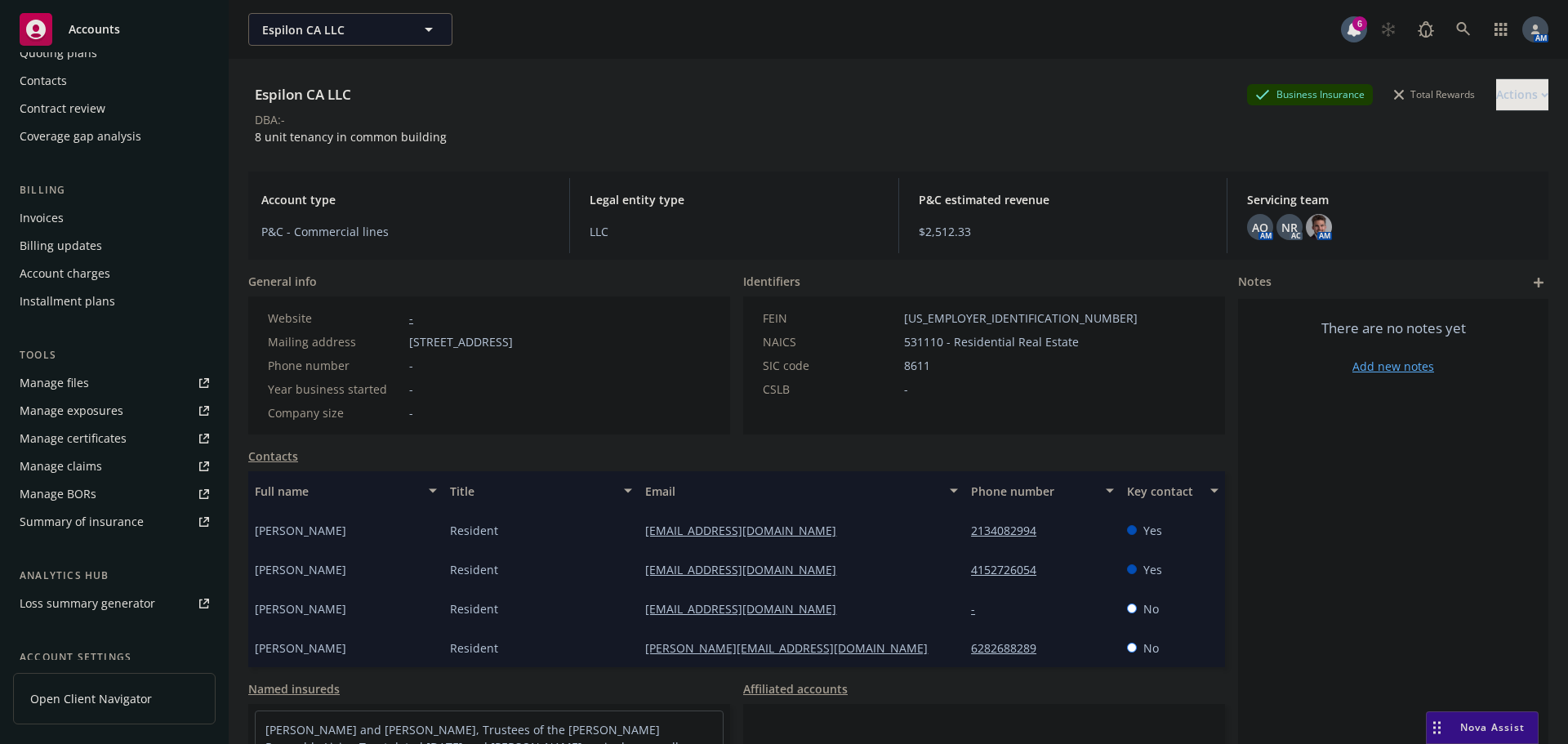
scroll to position [320, 0]
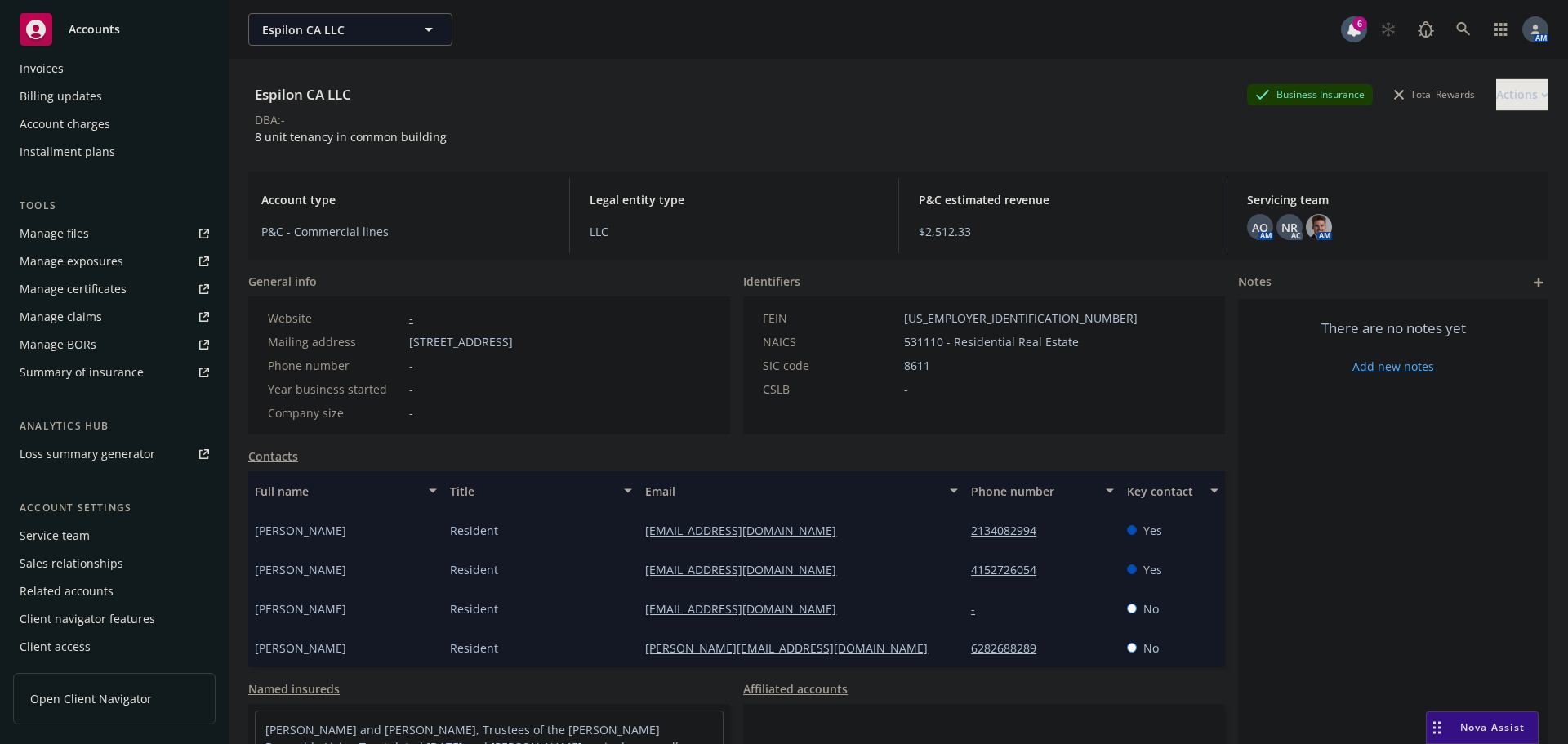
click at [62, 541] on div "Service team" at bounding box center [54, 535] width 70 height 26
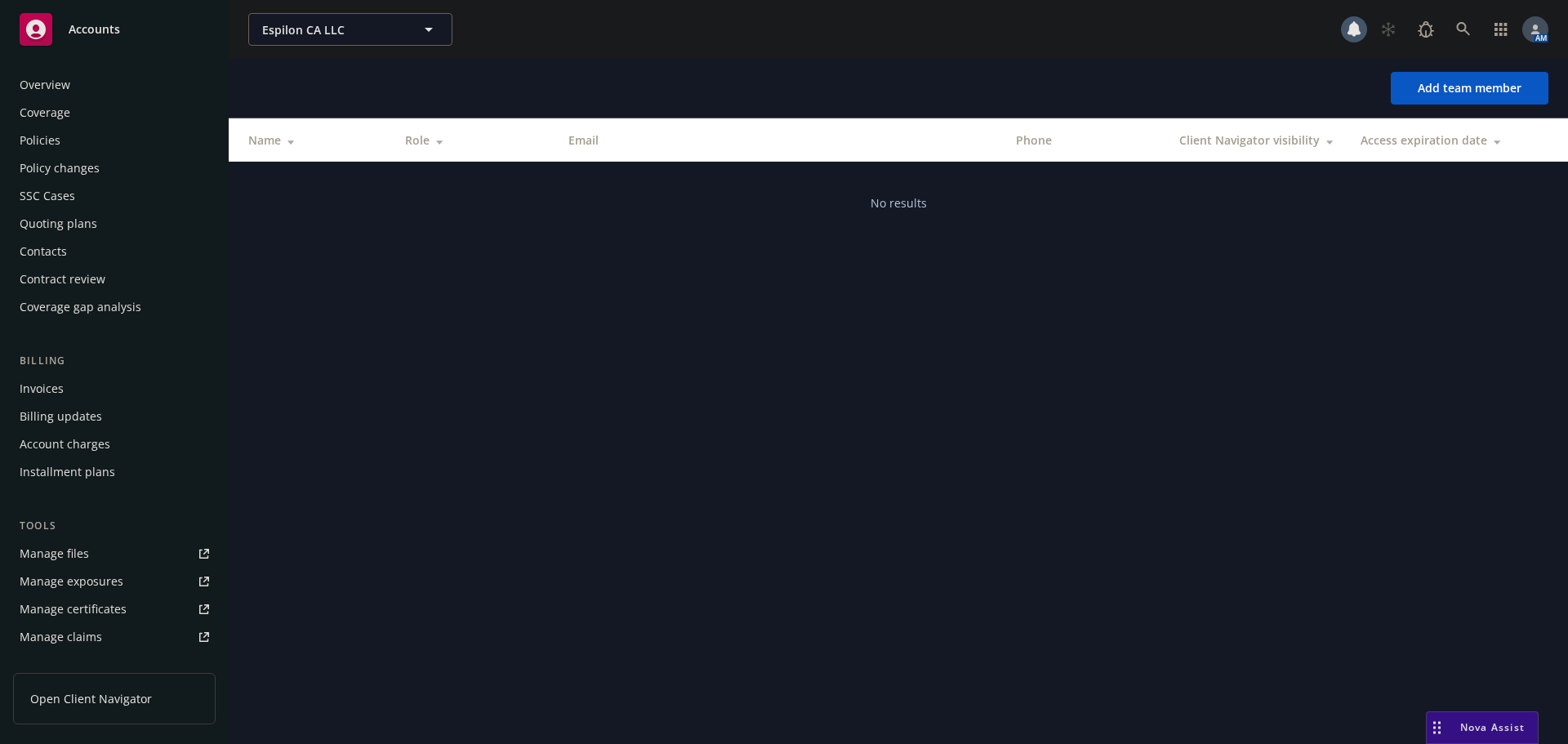
scroll to position [320, 0]
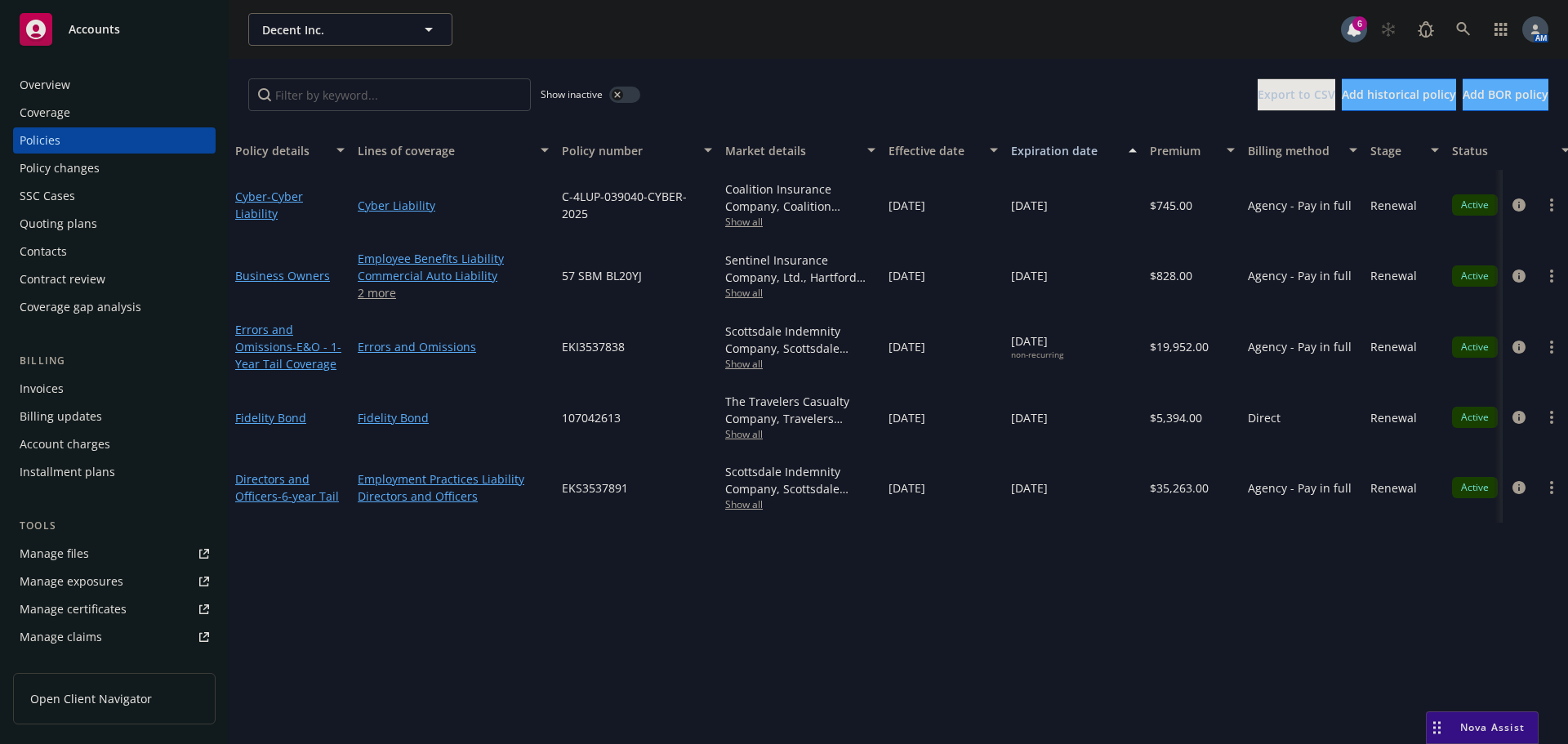
click at [86, 390] on div "Invoices" at bounding box center [114, 389] width 189 height 26
